Goal: Transaction & Acquisition: Purchase product/service

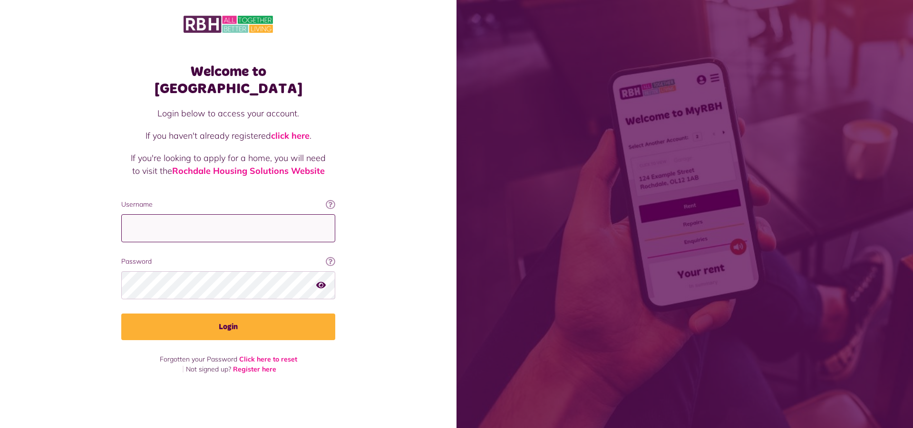
click at [129, 215] on input "Username" at bounding box center [228, 228] width 214 height 28
type input "**********"
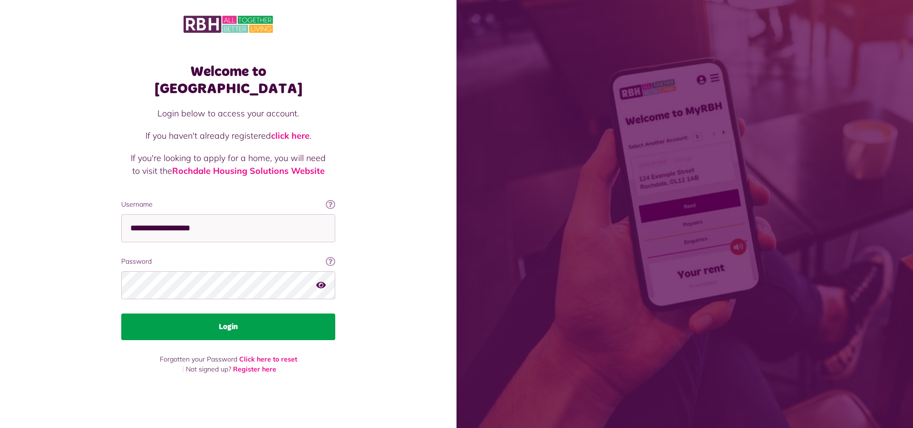
click at [239, 319] on button "Login" at bounding box center [228, 327] width 214 height 27
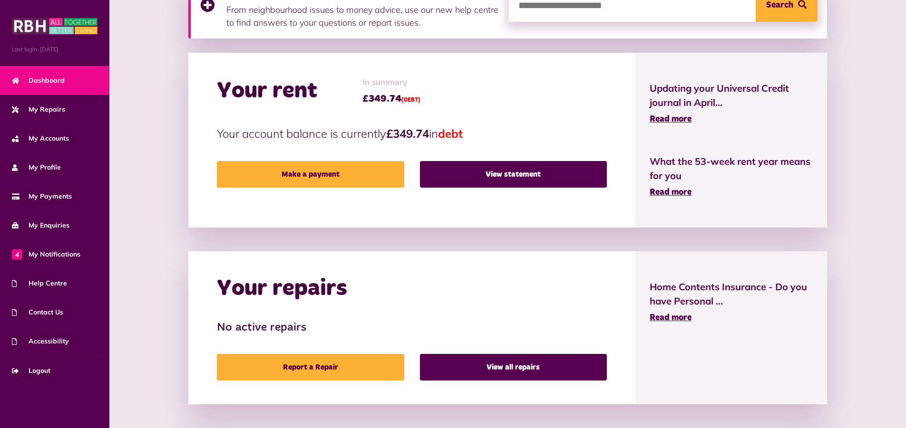
scroll to position [285, 0]
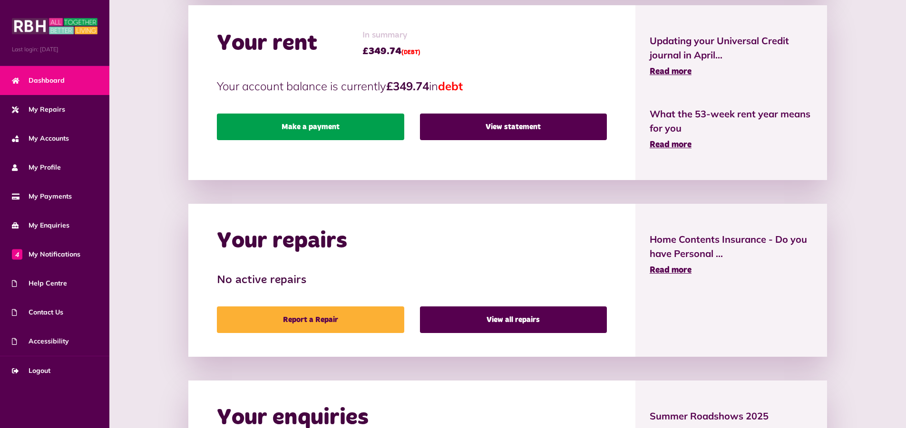
click at [303, 124] on link "Make a payment" at bounding box center [310, 127] width 187 height 27
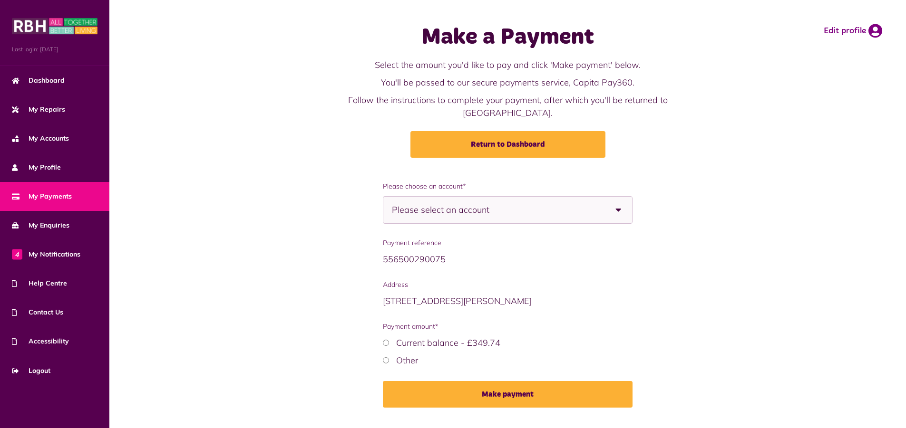
click at [618, 200] on b at bounding box center [618, 210] width 27 height 27
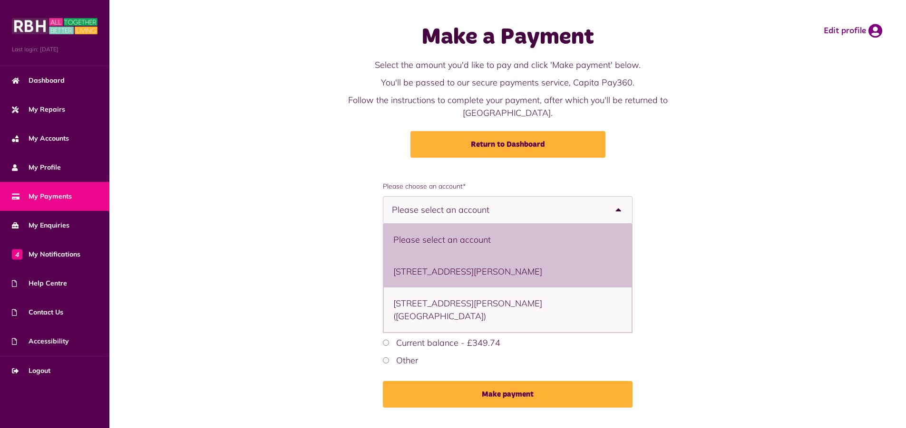
click at [514, 257] on li "29 Bramhall Close, Milnrow, Rochdale, OL16 4BY - Flat" at bounding box center [508, 272] width 248 height 32
select select "**********"
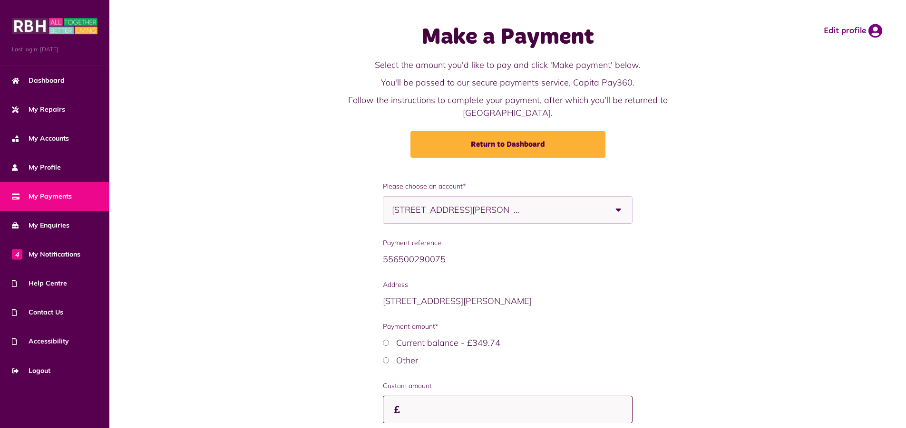
click at [410, 399] on input "Custom amount" at bounding box center [508, 410] width 250 height 28
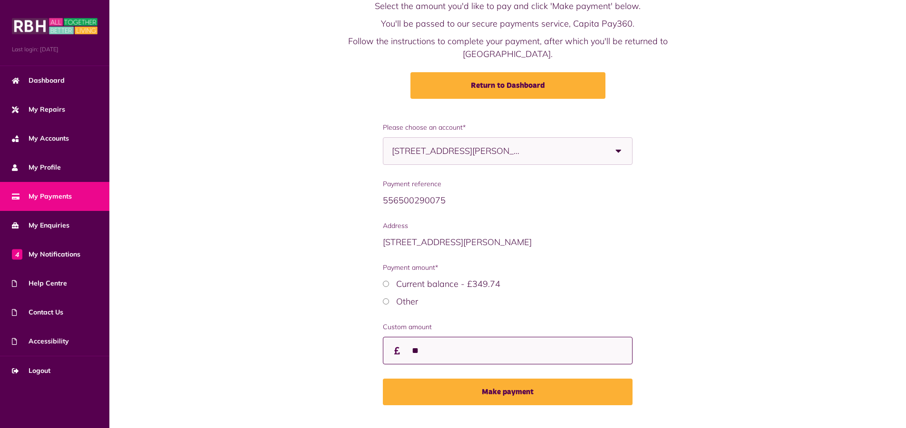
scroll to position [66, 0]
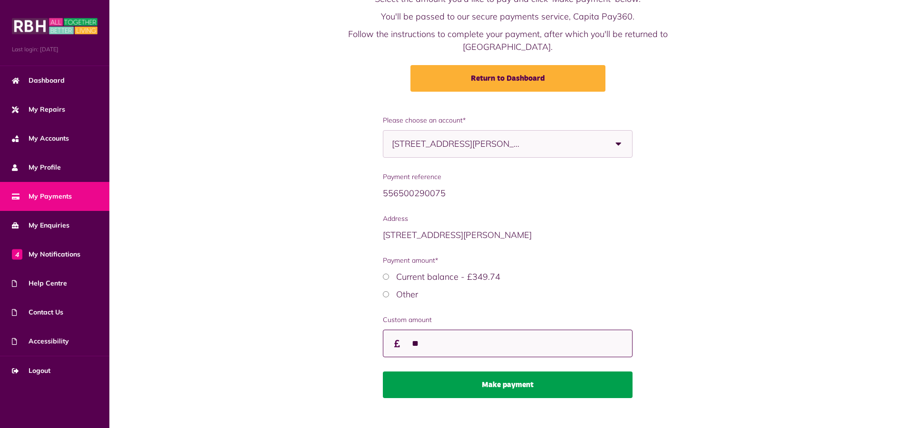
type input "**"
click at [487, 372] on button "Make payment" at bounding box center [508, 385] width 250 height 27
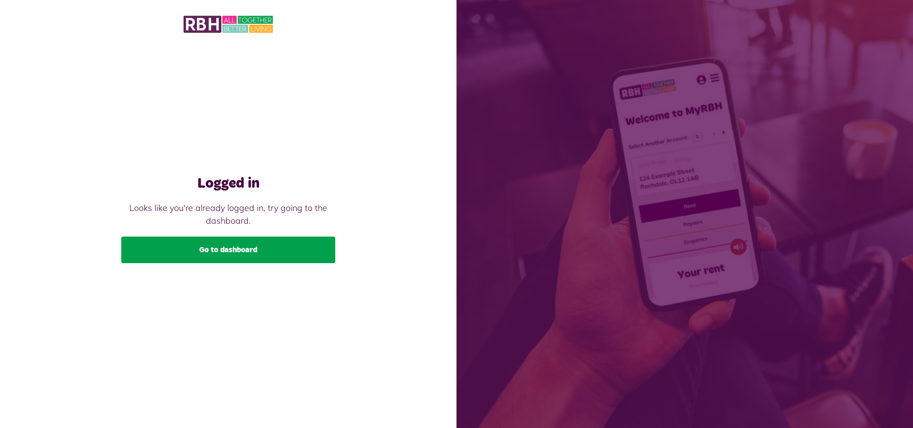
click at [224, 244] on link "Go to dashboard" at bounding box center [228, 250] width 214 height 27
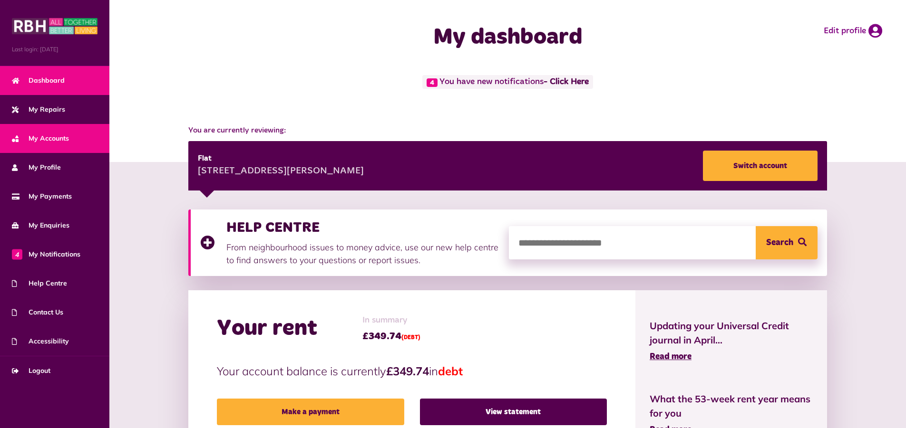
click at [40, 141] on span "My Accounts" at bounding box center [40, 139] width 57 height 10
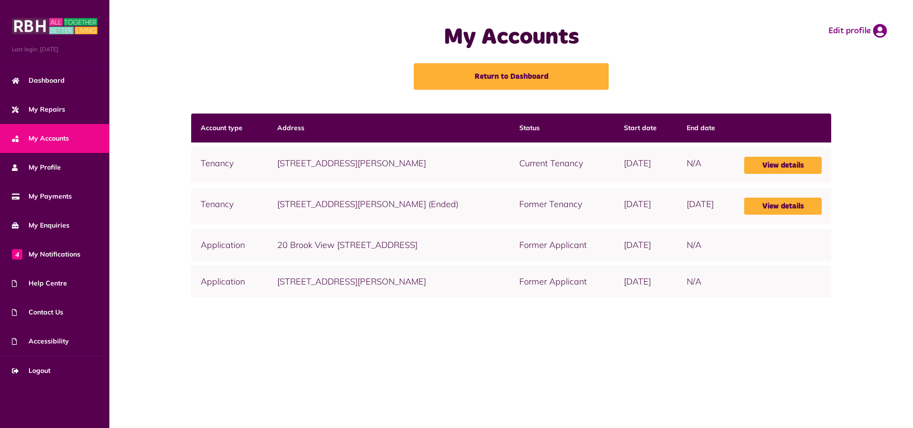
click at [276, 155] on td "[STREET_ADDRESS][PERSON_NAME]" at bounding box center [389, 165] width 242 height 36
click at [277, 162] on td "[STREET_ADDRESS][PERSON_NAME]" at bounding box center [389, 165] width 242 height 36
click at [802, 165] on link "View details" at bounding box center [782, 165] width 77 height 17
